Goal: Task Accomplishment & Management: Manage account settings

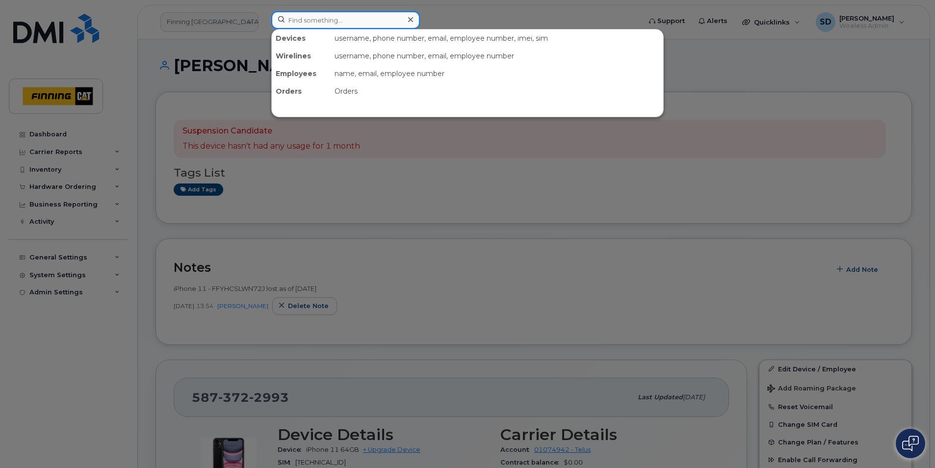
drag, startPoint x: 330, startPoint y: 20, endPoint x: 404, endPoint y: 31, distance: 74.5
click at [330, 20] on input at bounding box center [345, 20] width 149 height 18
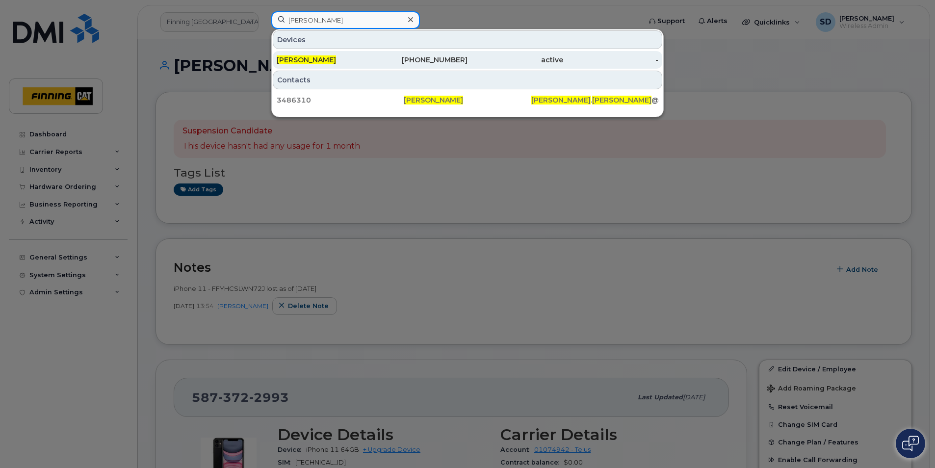
type input "[PERSON_NAME]"
click at [310, 62] on span "[PERSON_NAME]" at bounding box center [306, 59] width 59 height 9
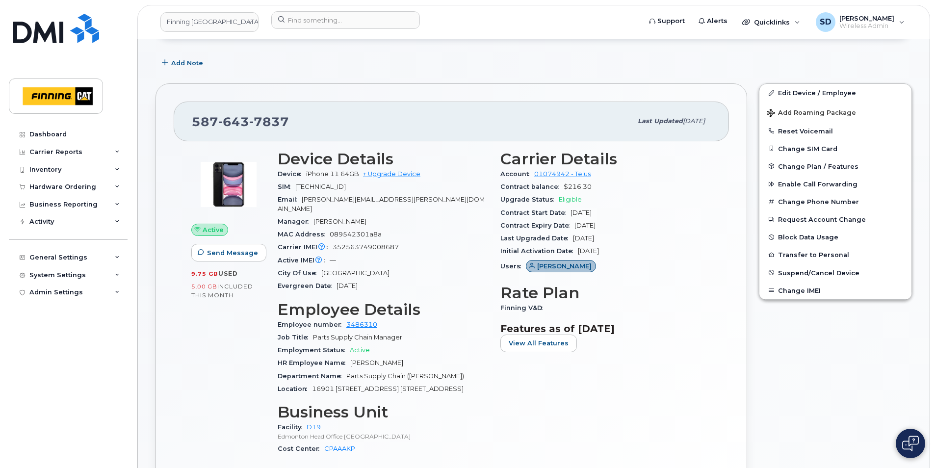
scroll to position [98, 0]
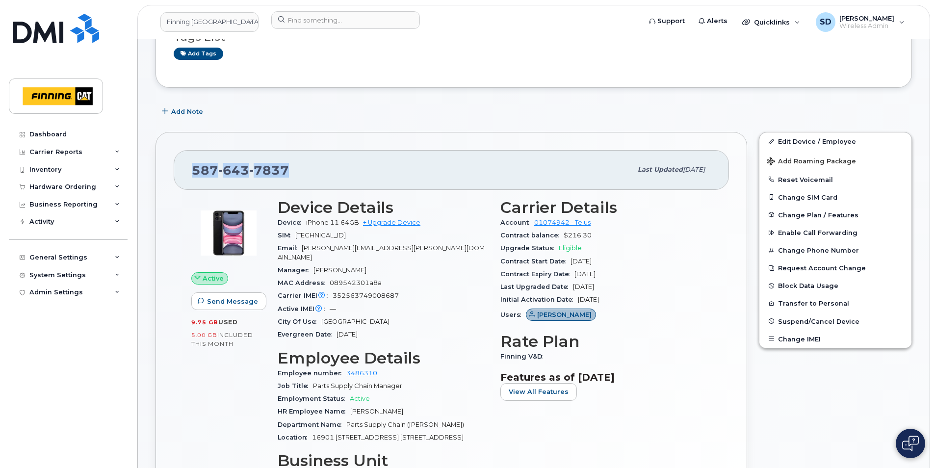
drag, startPoint x: 303, startPoint y: 175, endPoint x: 185, endPoint y: 172, distance: 117.8
click at [185, 172] on div "587 643 7837 Last updated Aug 05, 2025" at bounding box center [451, 169] width 555 height 39
drag, startPoint x: 185, startPoint y: 172, endPoint x: 203, endPoint y: 173, distance: 17.7
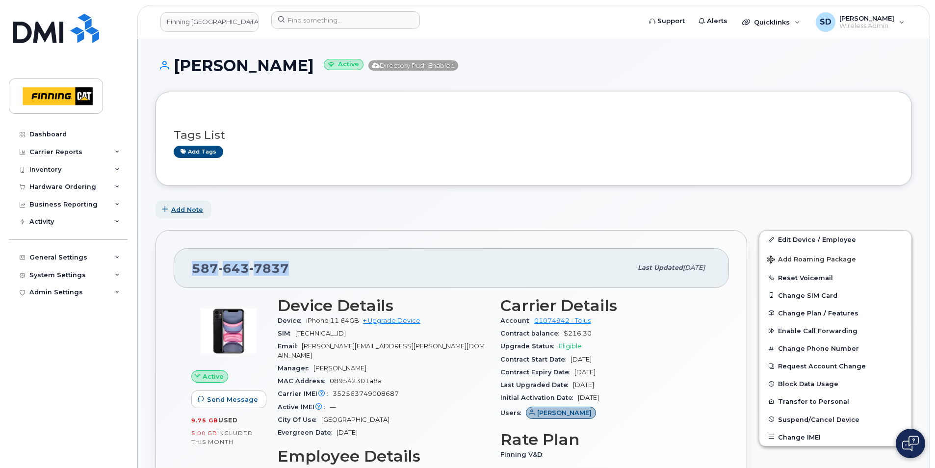
click at [200, 210] on span "Add Note" at bounding box center [187, 209] width 32 height 9
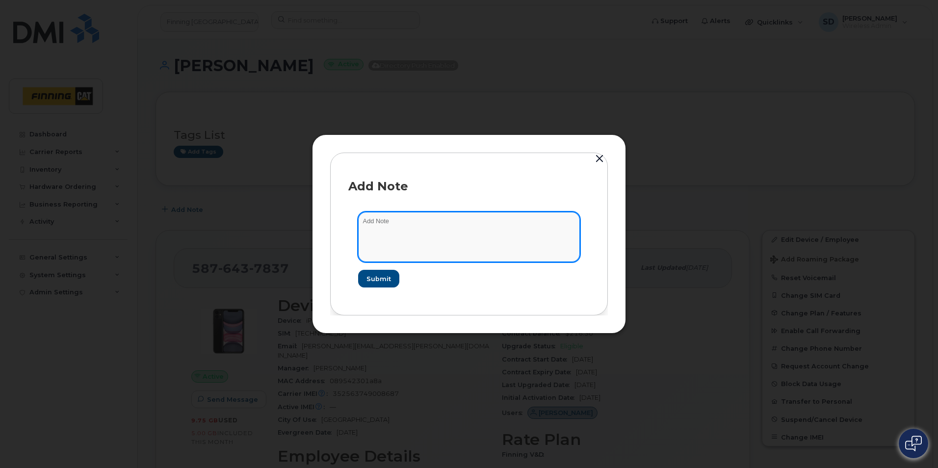
click at [402, 241] on textarea at bounding box center [469, 237] width 222 height 50
type textarea "Porting to a personal TELUS account - paying the remaining CB and keeping the p…"
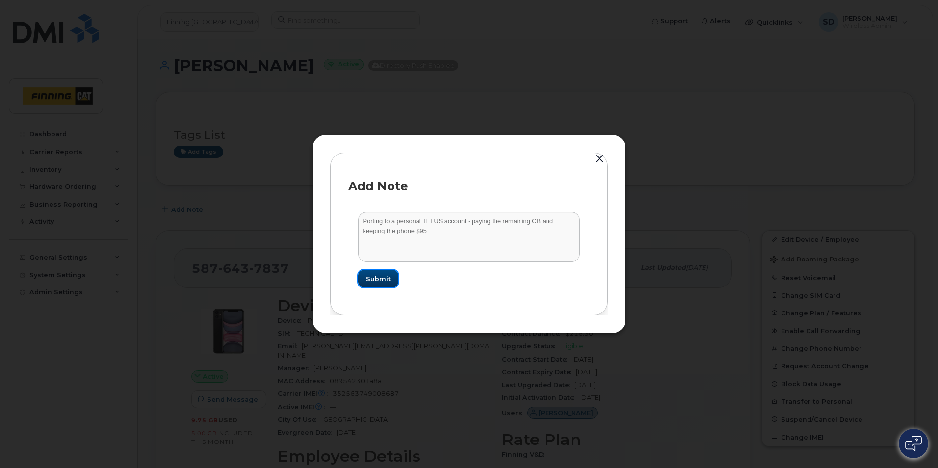
click at [371, 279] on span "Submit" at bounding box center [378, 278] width 25 height 9
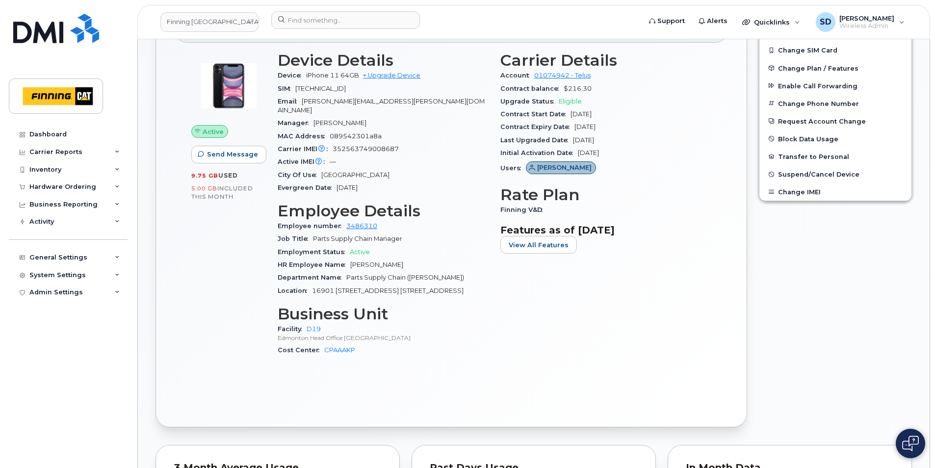
scroll to position [196, 0]
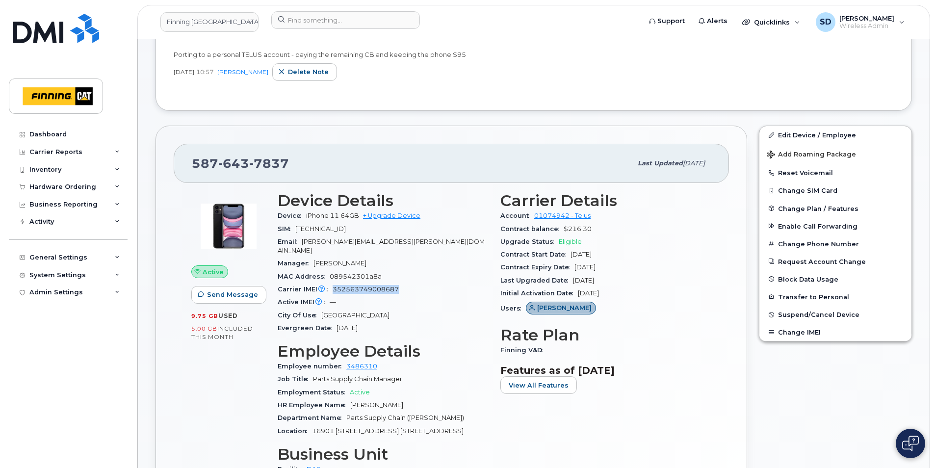
drag, startPoint x: 402, startPoint y: 280, endPoint x: 331, endPoint y: 281, distance: 71.1
click at [331, 283] on div "Carrier IMEI Carrier IMEI is reported during the last billing cycle or change o…" at bounding box center [383, 289] width 211 height 13
drag, startPoint x: 331, startPoint y: 281, endPoint x: 336, endPoint y: 282, distance: 5.0
copy span "352563749008687"
click at [794, 131] on link "Edit Device / Employee" at bounding box center [836, 135] width 152 height 18
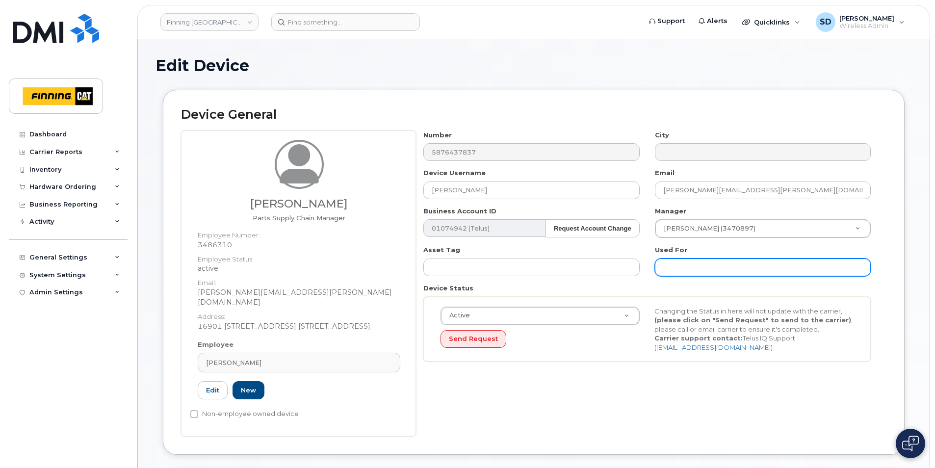
click at [674, 270] on input "text" at bounding box center [763, 268] width 216 height 18
paste input "FFWJX7J9N72J"
type input "FFWJX7J9N72J"
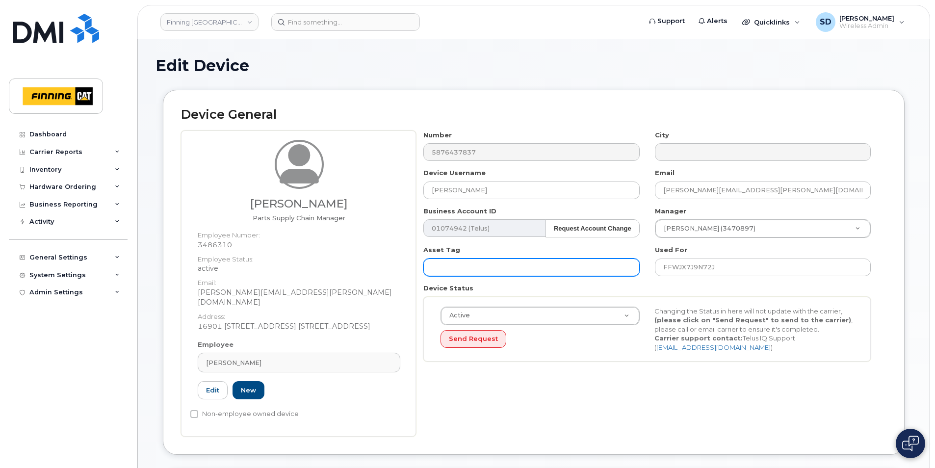
click at [517, 263] on input "text" at bounding box center [531, 268] width 216 height 18
paste input "FFWJX7J9N72J"
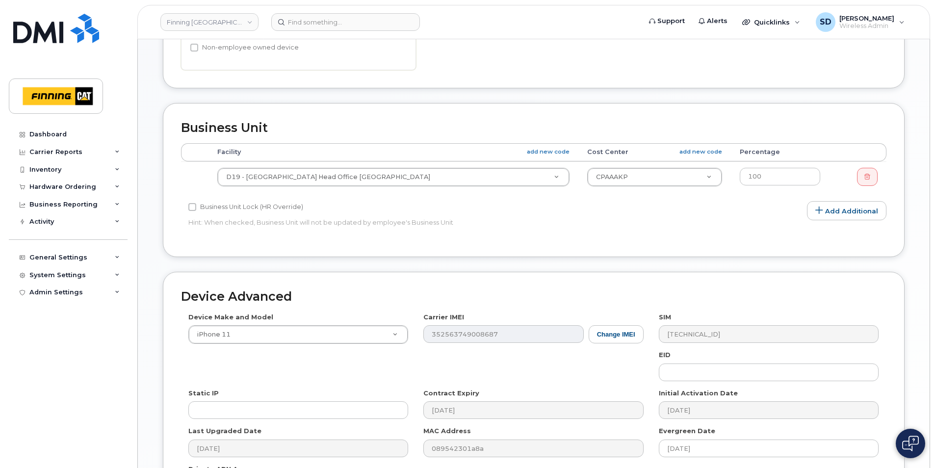
scroll to position [534, 0]
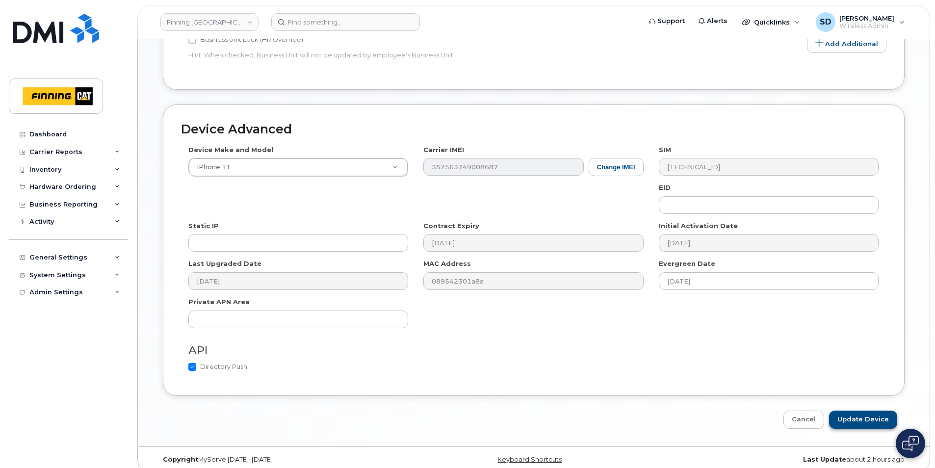
type input "FFWJX7J9N72J"
click at [851, 411] on input "Update Device" at bounding box center [863, 420] width 68 height 18
type input "Saving..."
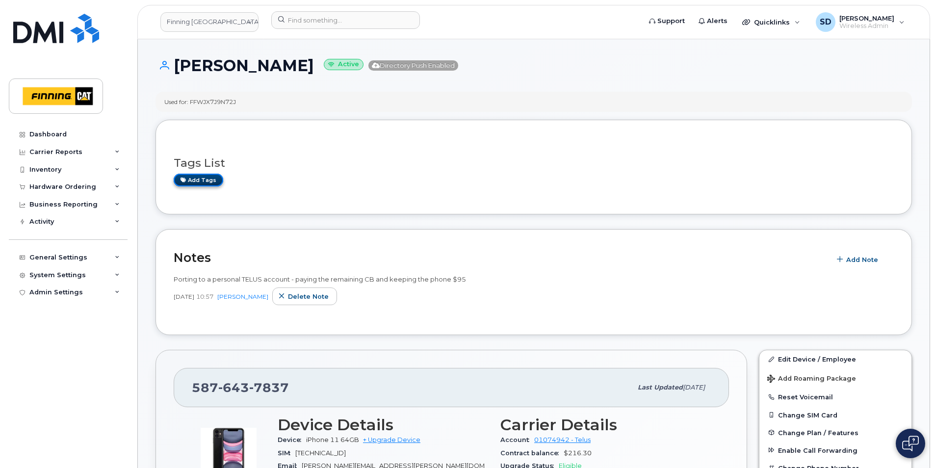
click at [197, 177] on link "Add tags" at bounding box center [199, 180] width 50 height 12
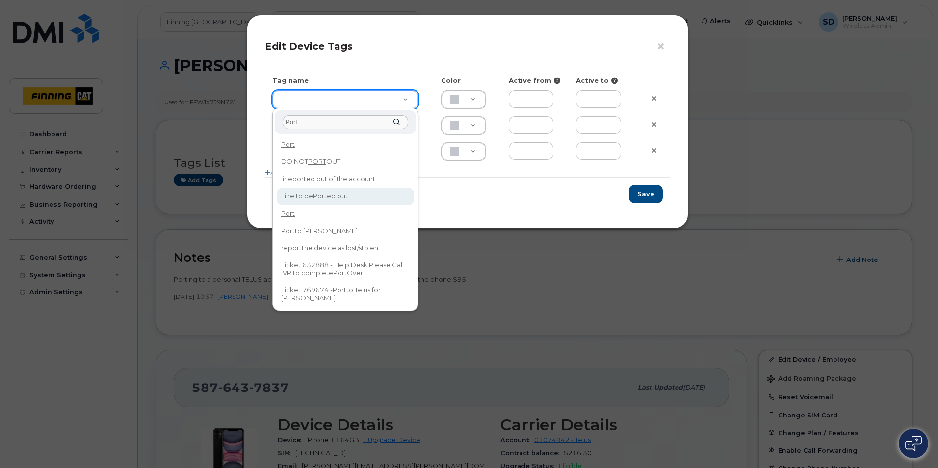
type input "Port"
type input "Line to be Ported out"
type input "F8C6C8"
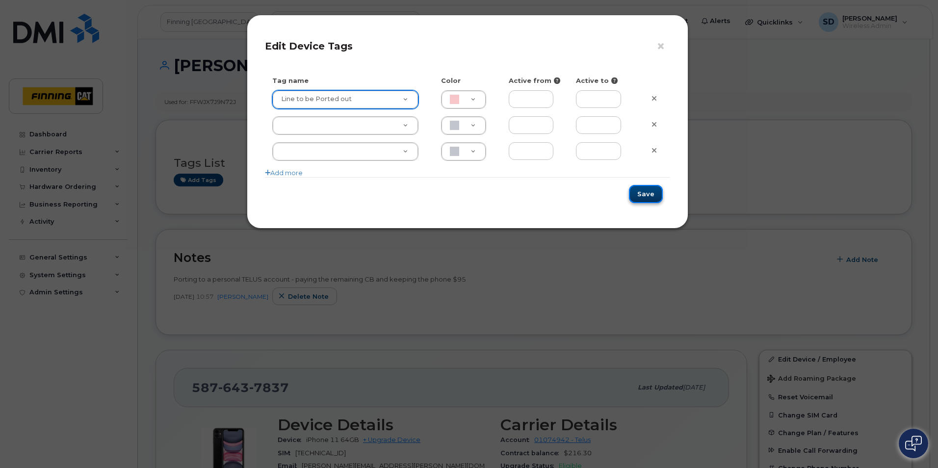
click at [643, 192] on button "Save" at bounding box center [646, 194] width 34 height 18
